Goal: Task Accomplishment & Management: Manage account settings

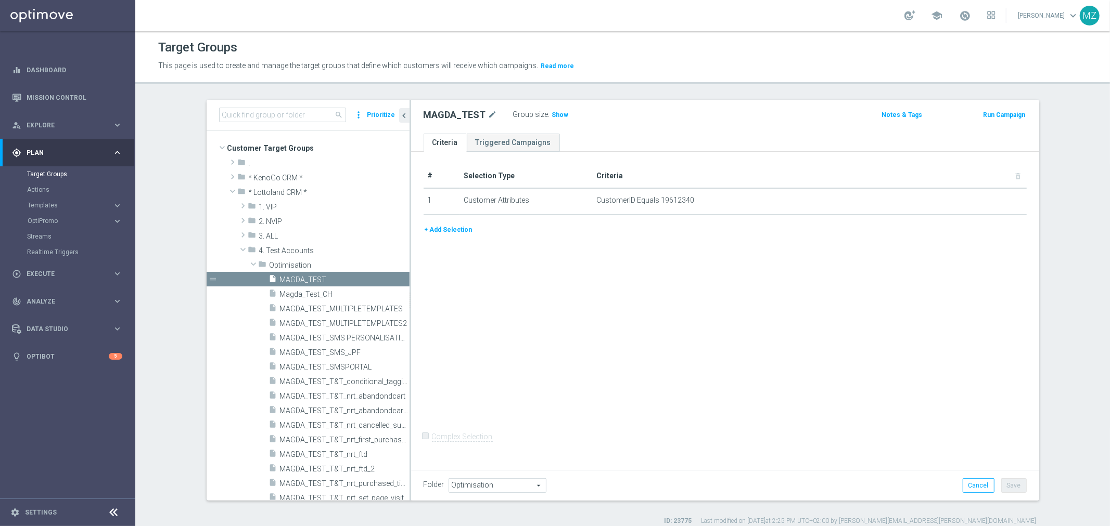
click at [810, 396] on div "# Selection Type Criteria delete_forever 1 Customer Attributes CustomerID Equal…" at bounding box center [725, 309] width 628 height 315
